Goal: Book appointment/travel/reservation

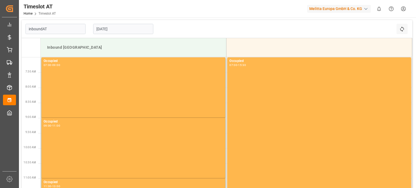
type input "Inbound AT"
click at [132, 29] on input "[DATE]" at bounding box center [123, 29] width 60 height 10
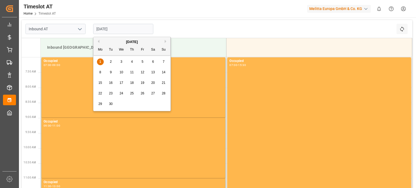
click at [128, 63] on div "1 2 3 4 5 6 7" at bounding box center [132, 62] width 74 height 11
click at [129, 63] on div "4" at bounding box center [132, 62] width 7 height 6
type input "[DATE]"
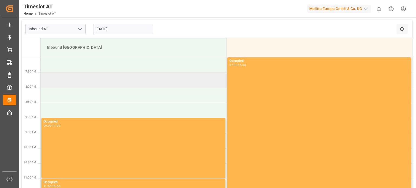
click at [85, 77] on td at bounding box center [134, 80] width 186 height 15
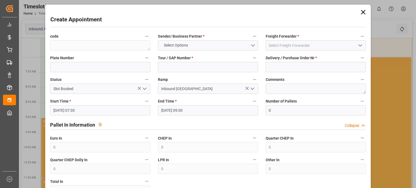
drag, startPoint x: 361, startPoint y: 14, endPoint x: 364, endPoint y: 14, distance: 3.3
click at [364, 14] on icon at bounding box center [363, 12] width 8 height 8
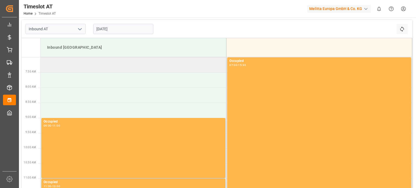
click at [96, 70] on td at bounding box center [134, 64] width 186 height 15
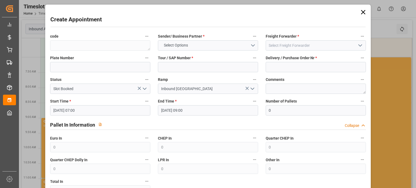
click at [359, 12] on icon at bounding box center [363, 12] width 8 height 8
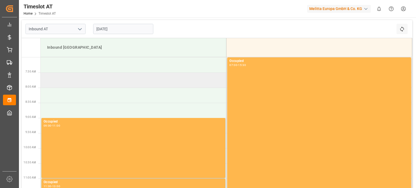
click at [77, 79] on td at bounding box center [134, 80] width 186 height 15
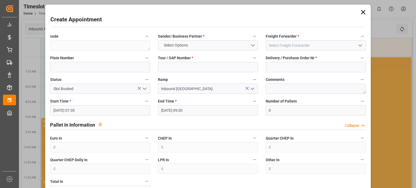
click at [359, 13] on icon at bounding box center [363, 12] width 8 height 8
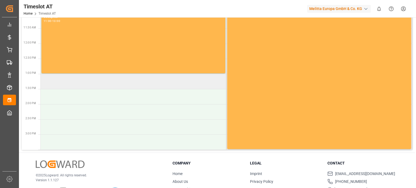
scroll to position [137, 0]
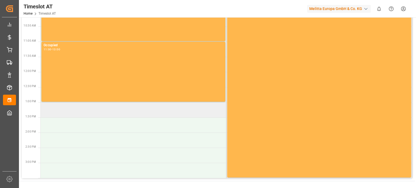
click at [124, 110] on td at bounding box center [134, 109] width 186 height 15
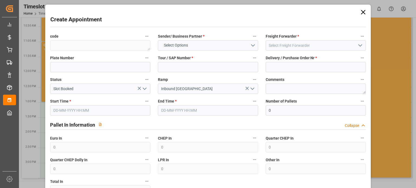
type input "[DATE] 13:00"
type input "[DATE] 15:00"
click at [362, 11] on icon at bounding box center [363, 12] width 4 height 4
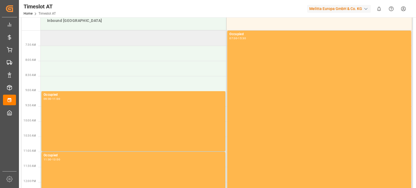
scroll to position [0, 0]
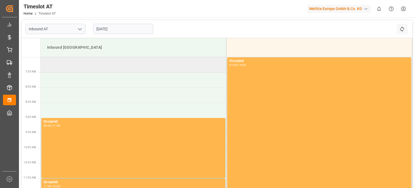
click at [97, 71] on td at bounding box center [134, 64] width 186 height 15
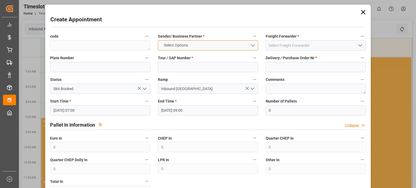
click at [200, 50] on button "Select Options" at bounding box center [208, 45] width 100 height 10
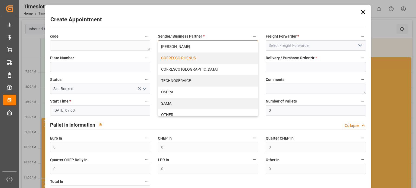
click at [194, 60] on div "COFRESCO RHENUS" at bounding box center [208, 58] width 100 height 11
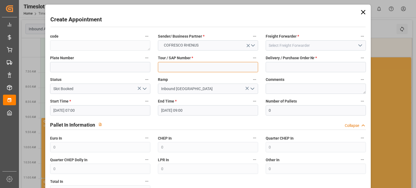
click at [192, 66] on input at bounding box center [208, 67] width 100 height 10
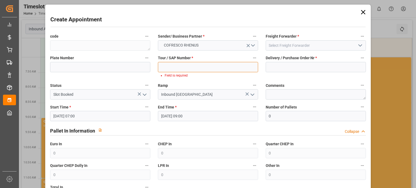
click at [195, 63] on input at bounding box center [208, 67] width 100 height 10
paste input "62042300"
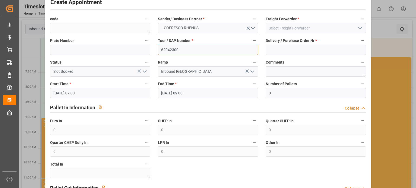
scroll to position [27, 0]
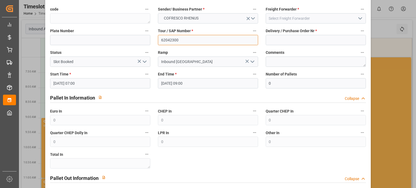
type input "62042300"
click at [194, 83] on input "[DATE] 09:00" at bounding box center [208, 83] width 100 height 10
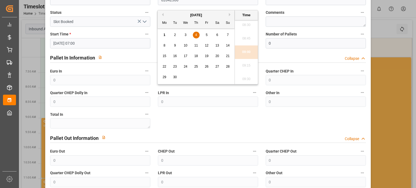
scroll to position [108, 0]
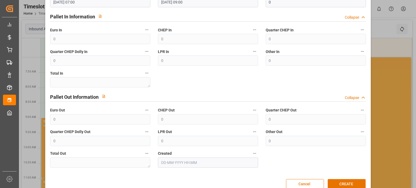
click at [320, 168] on div "code Sender/ Business Partner * COFRESCO RHENUS Freight Forwarder * Plate Numbe…" at bounding box center [207, 46] width 323 height 247
click at [346, 181] on button "CREATE" at bounding box center [347, 184] width 38 height 10
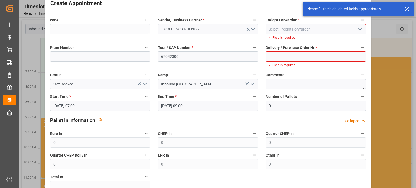
scroll to position [0, 0]
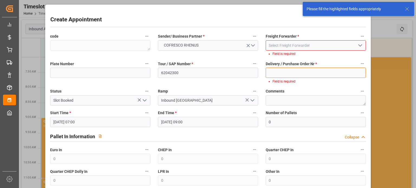
click at [292, 73] on input at bounding box center [316, 73] width 100 height 10
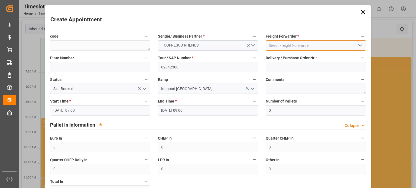
click at [285, 43] on input at bounding box center [316, 45] width 100 height 10
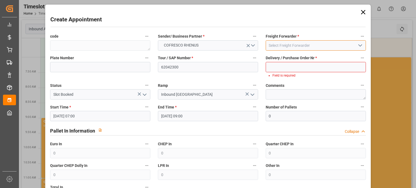
click at [330, 45] on input at bounding box center [316, 45] width 100 height 10
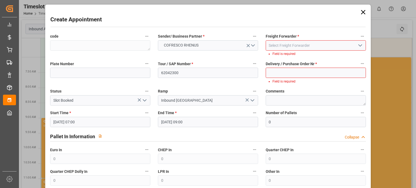
click at [361, 44] on icon "open menu" at bounding box center [360, 45] width 6 height 6
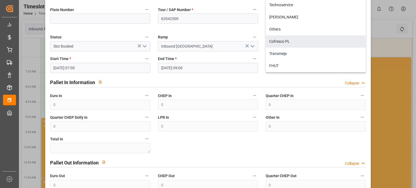
scroll to position [96, 0]
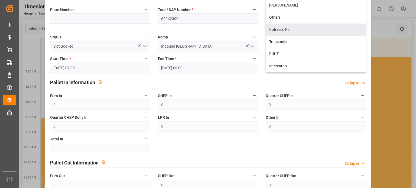
click at [289, 33] on div "Cofresco PL" at bounding box center [316, 30] width 100 height 12
type input "Cofresco PL"
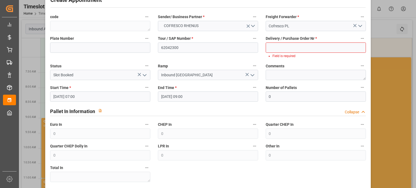
scroll to position [0, 0]
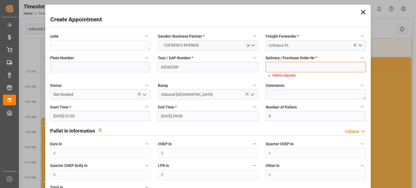
click at [291, 63] on input at bounding box center [316, 67] width 100 height 10
paste input "489280"
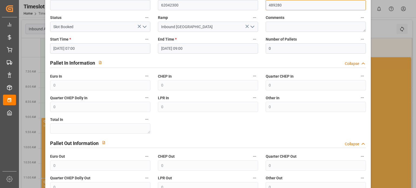
scroll to position [108, 0]
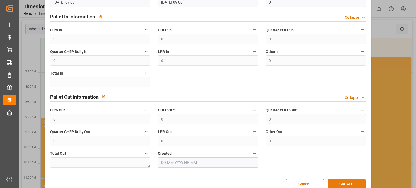
type input "489280"
click at [343, 182] on button "CREATE" at bounding box center [347, 184] width 38 height 10
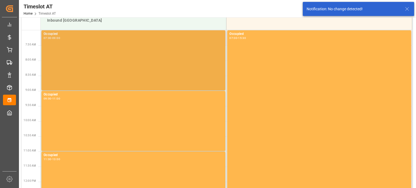
scroll to position [0, 0]
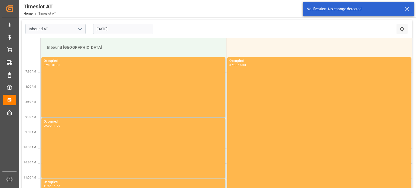
click at [104, 32] on input "[DATE]" at bounding box center [123, 29] width 60 height 10
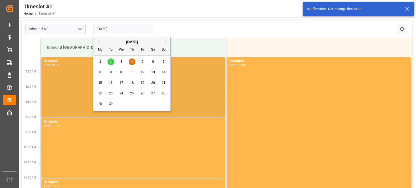
click at [132, 63] on span "4" at bounding box center [132, 62] width 2 height 4
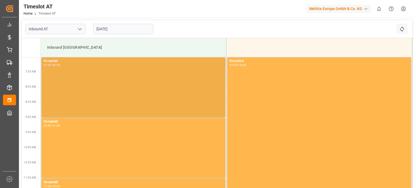
click at [112, 69] on div "Occupied 07:00 - 09:00" at bounding box center [133, 87] width 179 height 58
click at [102, 86] on div "Occupied 07:00 - 09:00" at bounding box center [133, 87] width 179 height 58
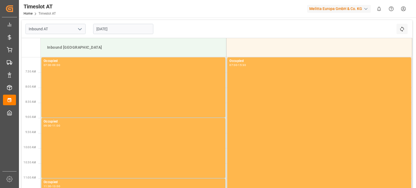
click at [103, 30] on input "[DATE]" at bounding box center [123, 29] width 60 height 10
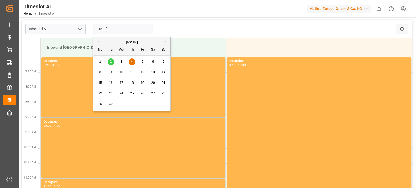
click at [123, 65] on div "3" at bounding box center [121, 62] width 7 height 6
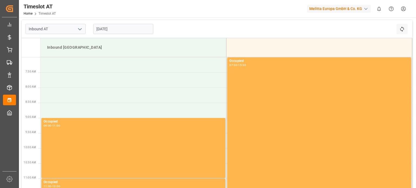
click at [126, 29] on input "[DATE]" at bounding box center [123, 29] width 60 height 10
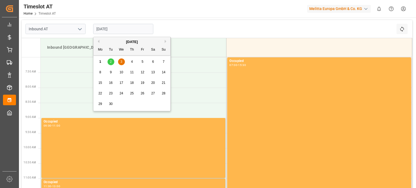
click at [135, 61] on div "4" at bounding box center [132, 62] width 7 height 6
type input "[DATE]"
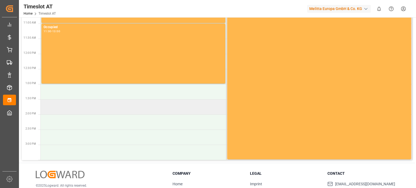
scroll to position [162, 0]
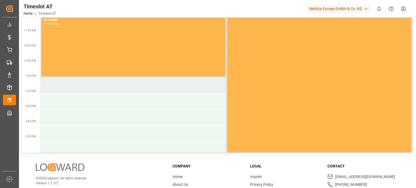
click at [114, 88] on td at bounding box center [134, 84] width 186 height 15
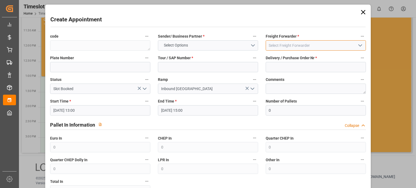
click at [325, 43] on input at bounding box center [316, 45] width 100 height 10
click at [357, 46] on icon "open menu" at bounding box center [360, 45] width 6 height 6
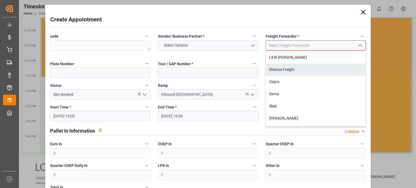
click at [280, 67] on div "Rhenus Freight" at bounding box center [316, 70] width 100 height 12
type input "Rhenus Freight"
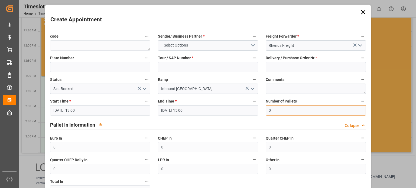
drag, startPoint x: 285, startPoint y: 108, endPoint x: 280, endPoint y: 110, distance: 4.7
click at [284, 109] on input "0" at bounding box center [316, 110] width 100 height 10
click at [202, 63] on input at bounding box center [208, 67] width 100 height 10
click at [291, 70] on input at bounding box center [316, 67] width 100 height 10
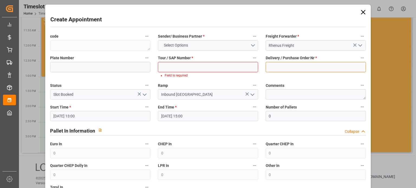
paste input "489280"
type input "489280"
click at [183, 69] on input at bounding box center [208, 67] width 100 height 10
paste input "62042300"
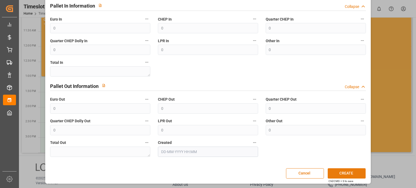
type input "62042300"
click at [349, 172] on button "CREATE" at bounding box center [347, 173] width 38 height 10
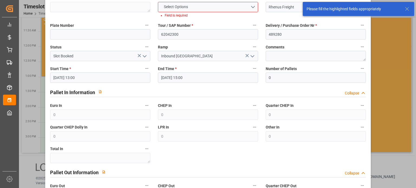
scroll to position [0, 0]
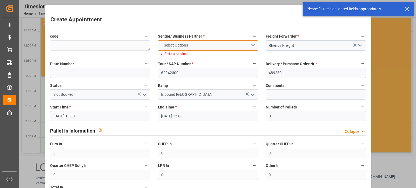
click at [211, 45] on button "Select Options" at bounding box center [208, 45] width 100 height 10
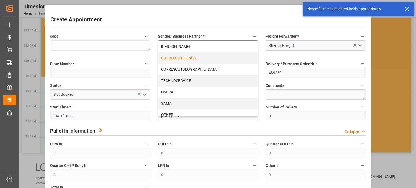
click at [191, 58] on div "COFRESCO RHENUS" at bounding box center [208, 58] width 100 height 11
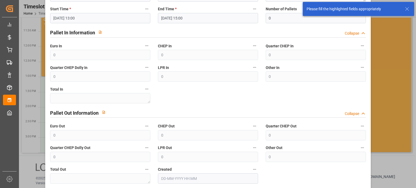
scroll to position [119, 0]
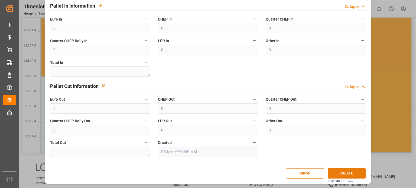
click at [346, 173] on button "CREATE" at bounding box center [347, 173] width 38 height 10
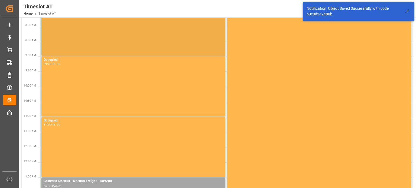
scroll to position [0, 0]
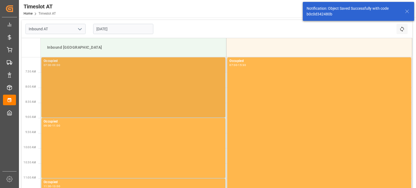
click at [113, 89] on div "Occupied 07:00 - 09:00" at bounding box center [133, 87] width 179 height 58
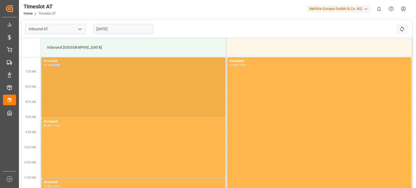
drag, startPoint x: 55, startPoint y: 66, endPoint x: 69, endPoint y: 81, distance: 20.3
click at [67, 81] on div "Occupied 07:00 - 09:00" at bounding box center [133, 87] width 179 height 58
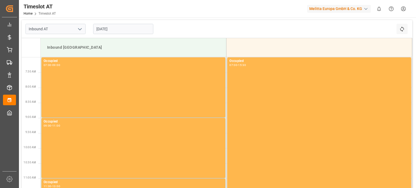
click at [109, 28] on input "[DATE]" at bounding box center [123, 29] width 60 height 10
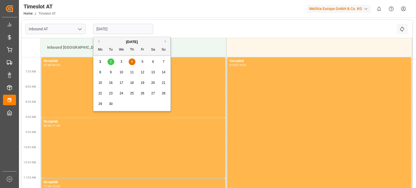
click at [141, 31] on input "[DATE]" at bounding box center [123, 29] width 60 height 10
click at [141, 63] on div "5" at bounding box center [142, 62] width 7 height 6
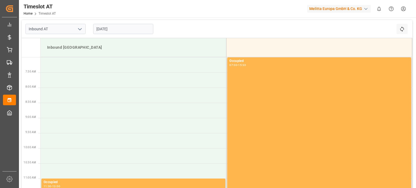
click at [127, 29] on input "[DATE]" at bounding box center [123, 29] width 60 height 10
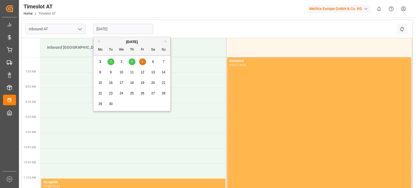
click at [132, 61] on span "4" at bounding box center [132, 62] width 2 height 4
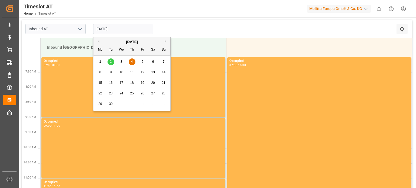
click at [115, 32] on input "[DATE]" at bounding box center [123, 29] width 60 height 10
click at [121, 62] on span "3" at bounding box center [121, 62] width 2 height 4
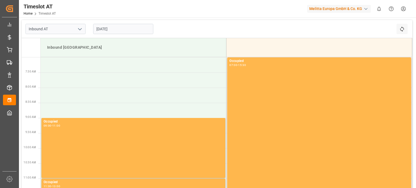
click at [118, 26] on input "[DATE]" at bounding box center [123, 29] width 60 height 10
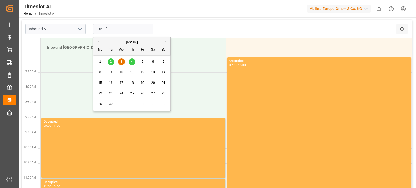
click at [135, 61] on div "4" at bounding box center [132, 62] width 7 height 6
type input "[DATE]"
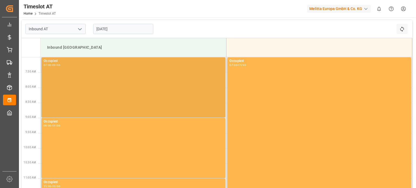
click at [109, 77] on div "Occupied 07:00 - 09:00" at bounding box center [133, 87] width 179 height 58
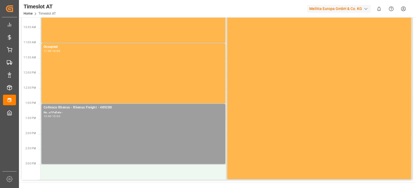
scroll to position [162, 0]
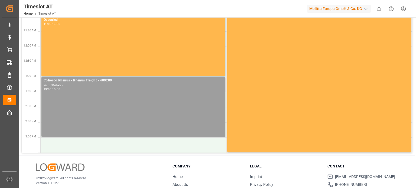
click at [67, 115] on div "Cofresco Rhenus - Rhenus Freight - 489280 No. of Pallets - 13:00 - 15:00" at bounding box center [133, 107] width 179 height 58
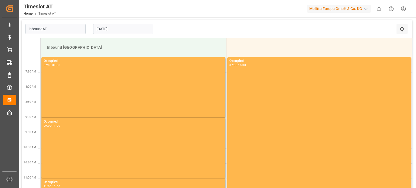
type input "Inbound AT"
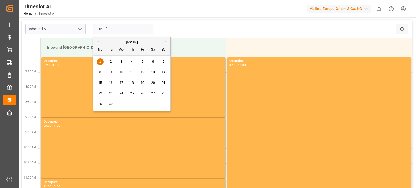
click at [119, 32] on input "[DATE]" at bounding box center [123, 29] width 60 height 10
click at [129, 63] on div "4" at bounding box center [132, 62] width 7 height 6
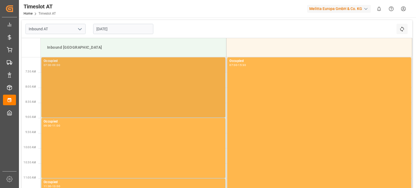
click at [111, 81] on div "Occupied 07:00 - 09:00" at bounding box center [133, 87] width 179 height 58
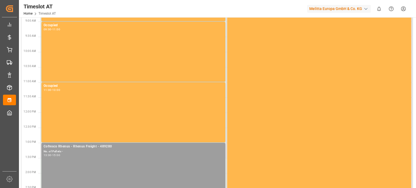
scroll to position [135, 0]
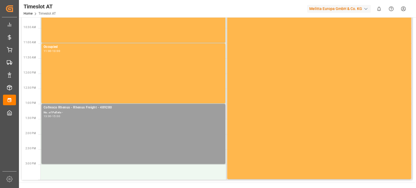
click at [102, 119] on div "Cofresco Rhenus - Rhenus Freight - 489280 No. of Pallets - 13:00 - 15:00" at bounding box center [133, 134] width 179 height 58
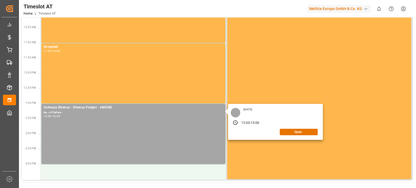
click at [303, 135] on div "Thursday, September 4, 2025 13:00 - 15:00 Open" at bounding box center [275, 122] width 95 height 36
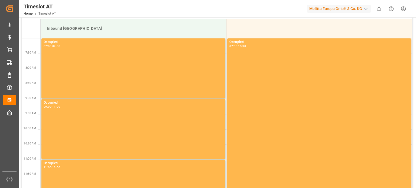
scroll to position [0, 0]
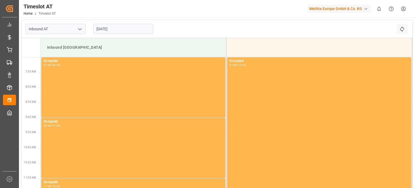
click at [112, 27] on input "[DATE]" at bounding box center [123, 29] width 60 height 10
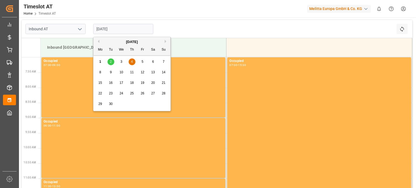
click at [142, 62] on span "5" at bounding box center [143, 62] width 2 height 4
type input "[DATE]"
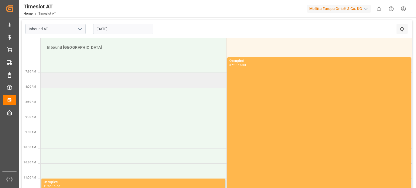
click at [116, 80] on td at bounding box center [134, 80] width 186 height 15
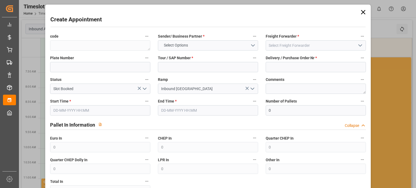
type input "05-09-2025 07:30"
type input "05-09-2025 09:30"
click at [364, 11] on icon at bounding box center [363, 12] width 8 height 8
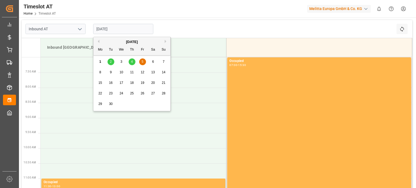
click at [109, 32] on input "[DATE]" at bounding box center [123, 29] width 60 height 10
click at [133, 61] on div "4" at bounding box center [132, 62] width 7 height 6
type input "[DATE]"
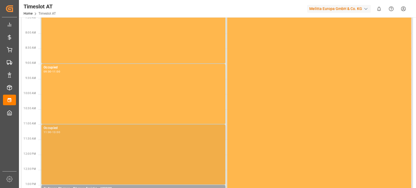
scroll to position [162, 0]
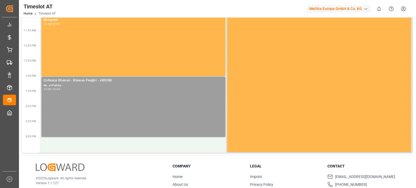
click at [105, 117] on div "Cofresco Rhenus - Rhenus Freight - 489280 No. of Pallets - 13:00 - 15:00" at bounding box center [133, 107] width 179 height 58
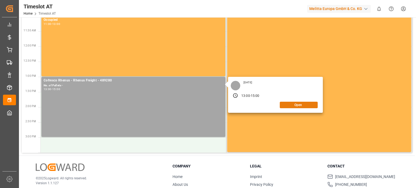
click at [288, 107] on button "Open" at bounding box center [299, 105] width 38 height 6
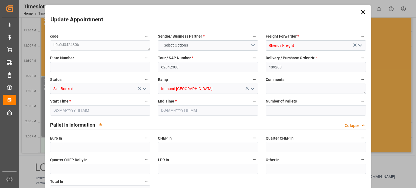
type input "0"
type input "[DATE] 13:00"
type input "[DATE] 15:00"
type input "01-09-2025 13:46"
click at [107, 115] on input "[DATE] 13:00" at bounding box center [100, 110] width 100 height 10
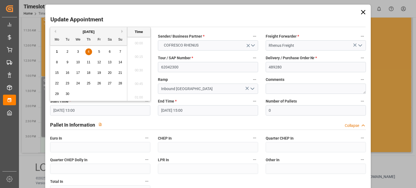
scroll to position [678, 0]
click at [90, 52] on div "4" at bounding box center [88, 52] width 7 height 6
click at [138, 48] on li "07:00" at bounding box center [138, 42] width 23 height 14
type input "[DATE] 07:00"
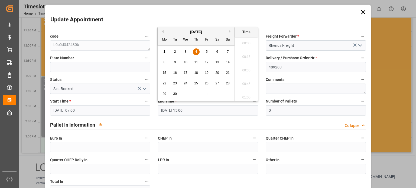
click at [188, 115] on input "[DATE] 15:00" at bounding box center [208, 110] width 100 height 10
click at [195, 50] on div "4" at bounding box center [196, 52] width 7 height 6
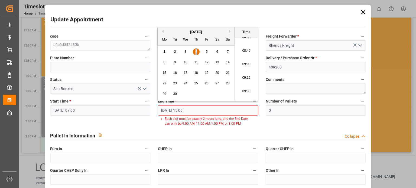
scroll to position [435, 0]
click at [244, 93] on li "09:00" at bounding box center [246, 96] width 23 height 14
type input "[DATE] 09:00"
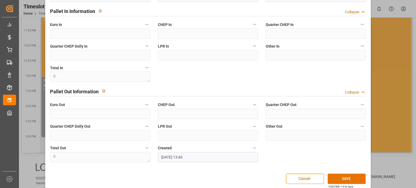
scroll to position [119, 0]
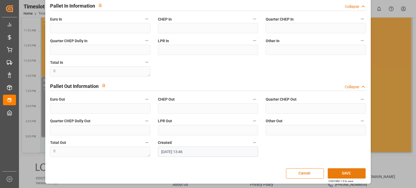
click at [345, 168] on div "Update Appointment code b0c0d342480b Sender/ Business Partner * COFRESCO RHENUS…" at bounding box center [208, 35] width 323 height 296
click at [347, 174] on button "SAVE" at bounding box center [347, 173] width 38 height 10
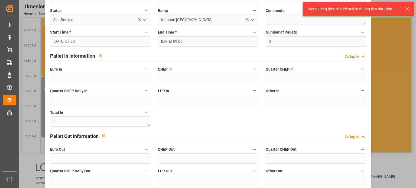
scroll to position [0, 0]
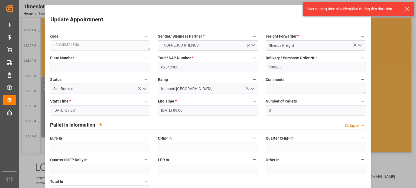
click at [409, 8] on icon at bounding box center [407, 9] width 6 height 6
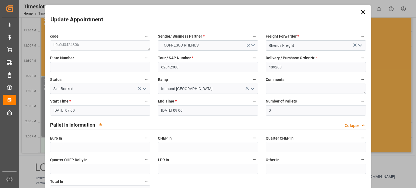
click at [364, 11] on icon at bounding box center [363, 12] width 8 height 8
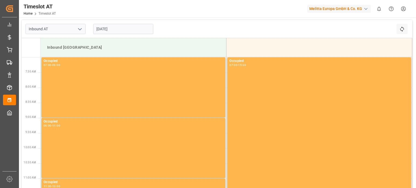
click at [129, 29] on input "[DATE]" at bounding box center [123, 29] width 60 height 10
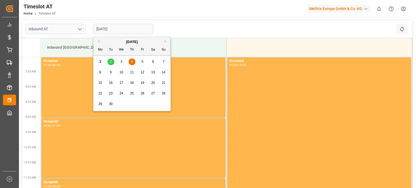
click at [142, 67] on div "1 2 3 4 5 6 7" at bounding box center [132, 62] width 74 height 11
click at [142, 66] on div "1 2 3 4 5 6 7" at bounding box center [132, 62] width 74 height 11
click at [143, 62] on div "5" at bounding box center [142, 62] width 7 height 6
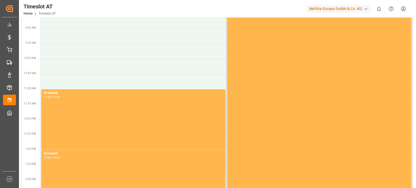
scroll to position [2, 0]
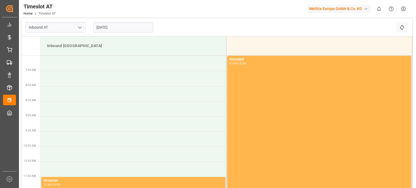
click at [104, 28] on input "[DATE]" at bounding box center [123, 27] width 60 height 10
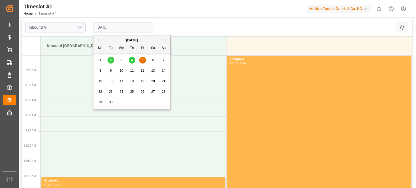
click at [122, 58] on div "3" at bounding box center [121, 60] width 7 height 6
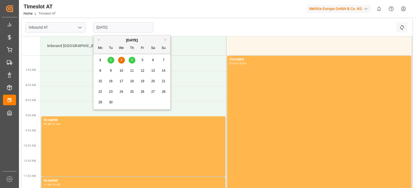
click at [107, 25] on input "[DATE]" at bounding box center [123, 27] width 60 height 10
click at [132, 61] on span "4" at bounding box center [132, 60] width 2 height 4
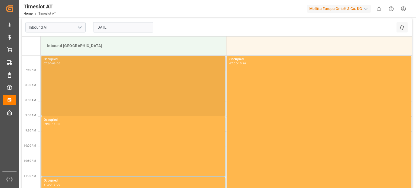
click at [103, 85] on div "Occupied 07:00 - 09:00" at bounding box center [133, 86] width 179 height 58
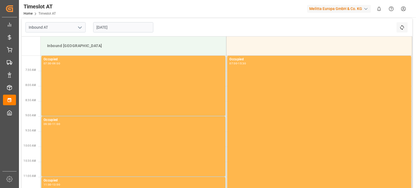
click at [107, 30] on input "[DATE]" at bounding box center [123, 27] width 60 height 10
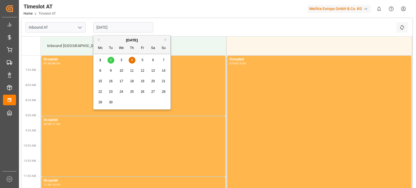
click at [134, 56] on div "1 2 3 4 5 6 7" at bounding box center [132, 60] width 74 height 11
click at [131, 58] on span "4" at bounding box center [132, 60] width 2 height 4
click at [127, 29] on input "[DATE]" at bounding box center [123, 27] width 60 height 10
click at [124, 60] on div "3" at bounding box center [121, 60] width 7 height 6
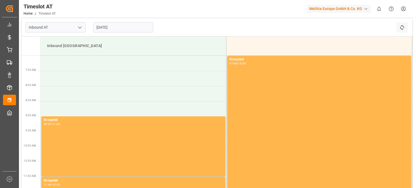
drag, startPoint x: 126, startPoint y: 28, endPoint x: 130, endPoint y: 35, distance: 7.9
click at [126, 30] on input "[DATE]" at bounding box center [123, 27] width 60 height 10
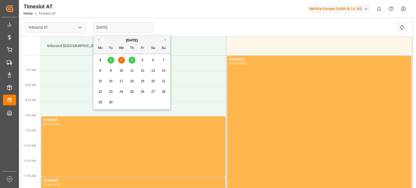
click at [132, 59] on span "4" at bounding box center [132, 60] width 2 height 4
type input "[DATE]"
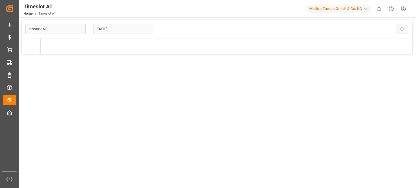
type input "Inbound AT"
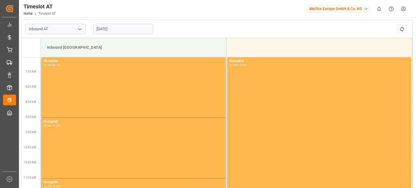
click at [121, 34] on div "[DATE]" at bounding box center [123, 29] width 68 height 18
click at [124, 33] on input "[DATE]" at bounding box center [123, 29] width 60 height 10
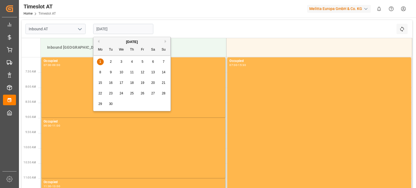
click at [130, 61] on div "4" at bounding box center [132, 62] width 7 height 6
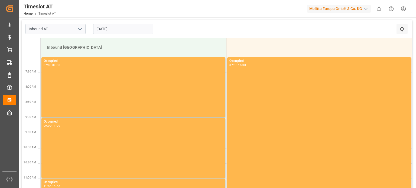
click at [113, 30] on input "[DATE]" at bounding box center [123, 29] width 60 height 10
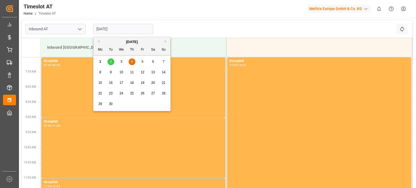
click at [142, 61] on span "5" at bounding box center [143, 62] width 2 height 4
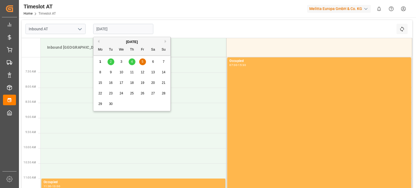
drag, startPoint x: 121, startPoint y: 29, endPoint x: 119, endPoint y: 48, distance: 19.6
click at [120, 30] on input "[DATE]" at bounding box center [123, 29] width 60 height 10
click at [134, 60] on div "4" at bounding box center [132, 62] width 7 height 6
type input "[DATE]"
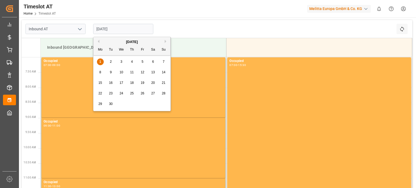
click at [128, 33] on input "[DATE]" at bounding box center [123, 29] width 60 height 10
click at [136, 65] on div "1 2 3 4 5 6 7" at bounding box center [132, 62] width 74 height 11
click at [132, 63] on span "4" at bounding box center [132, 62] width 2 height 4
type input "[DATE]"
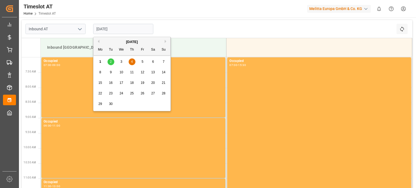
click at [129, 28] on input "[DATE]" at bounding box center [123, 29] width 60 height 10
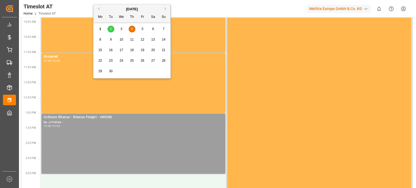
scroll to position [135, 0]
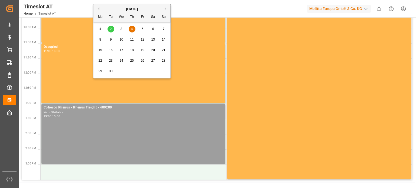
click at [149, 157] on div "Cofresco Rhenus - Rhenus Freight - 489280 No. of Pallets - 13:00 - 15:00" at bounding box center [133, 134] width 179 height 58
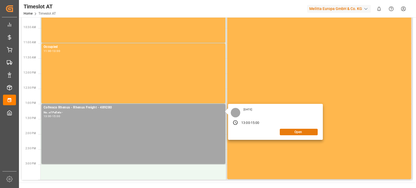
click at [301, 133] on button "Open" at bounding box center [299, 132] width 38 height 6
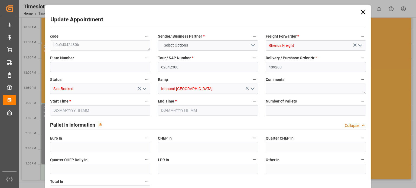
type input "0"
type input "[DATE] 13:00"
type input "[DATE] 15:00"
type input "01-09-2025 13:46"
click at [89, 109] on input "[DATE] 13:00" at bounding box center [100, 110] width 100 height 10
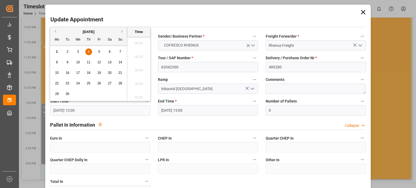
scroll to position [678, 0]
click at [99, 50] on span "5" at bounding box center [99, 52] width 2 height 4
drag, startPoint x: 139, startPoint y: 68, endPoint x: 141, endPoint y: 71, distance: 2.8
click at [139, 69] on li "08:00" at bounding box center [138, 69] width 23 height 14
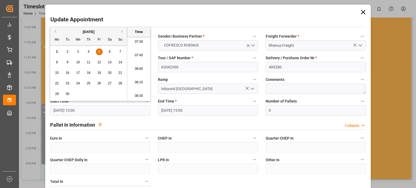
type input "05-09-2025 08:00"
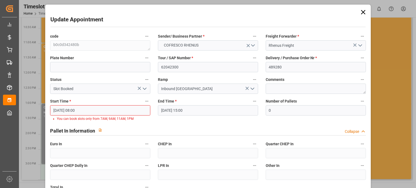
click at [190, 113] on input "[DATE] 15:00" at bounding box center [208, 110] width 100 height 10
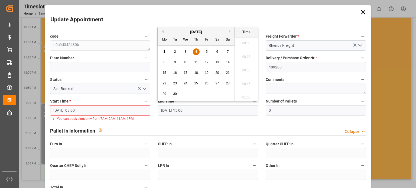
scroll to position [787, 0]
click at [205, 49] on div "5" at bounding box center [206, 52] width 7 height 6
type input "05-09-2025 15:00"
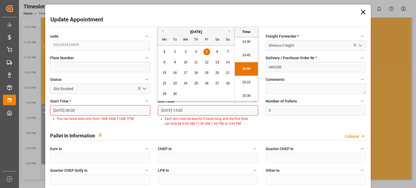
click at [108, 114] on input "05-09-2025 08:00" at bounding box center [100, 110] width 100 height 10
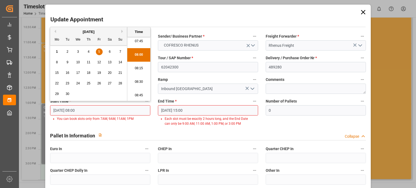
scroll to position [435, 0]
click at [139, 93] on li "09:00" at bounding box center [138, 96] width 23 height 14
type input "05-09-2025 09:00"
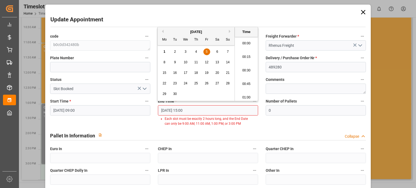
click at [194, 108] on input "05-09-2025 15:00" at bounding box center [208, 110] width 100 height 10
click at [249, 69] on li "11:00" at bounding box center [246, 69] width 23 height 14
type input "05-09-2025 11:00"
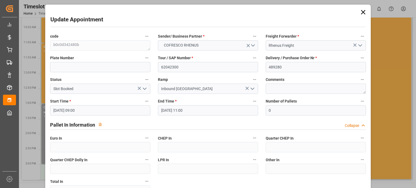
scroll to position [119, 0]
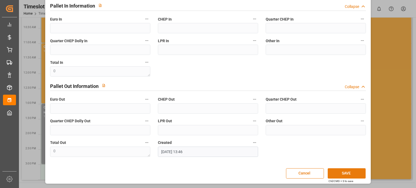
click at [343, 174] on button "SAVE" at bounding box center [347, 173] width 38 height 10
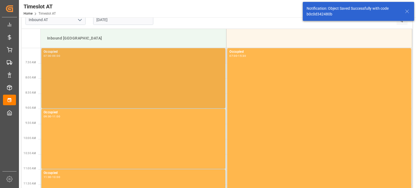
scroll to position [0, 0]
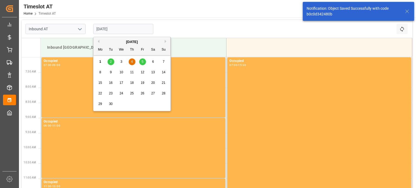
click at [140, 31] on input "[DATE]" at bounding box center [123, 29] width 60 height 10
click at [145, 61] on div "5" at bounding box center [142, 62] width 7 height 6
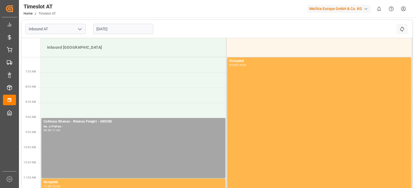
drag, startPoint x: 127, startPoint y: 24, endPoint x: 132, endPoint y: 35, distance: 12.9
click at [128, 25] on div "[DATE]" at bounding box center [123, 29] width 68 height 18
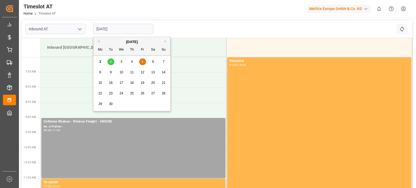
click at [122, 27] on input "[DATE]" at bounding box center [123, 29] width 60 height 10
drag, startPoint x: 133, startPoint y: 58, endPoint x: 132, endPoint y: 63, distance: 4.3
click at [132, 63] on div "1 2 3 4 5 6 7" at bounding box center [132, 62] width 74 height 11
click at [132, 63] on span "4" at bounding box center [132, 62] width 2 height 4
type input "[DATE]"
